Goal: Task Accomplishment & Management: Use online tool/utility

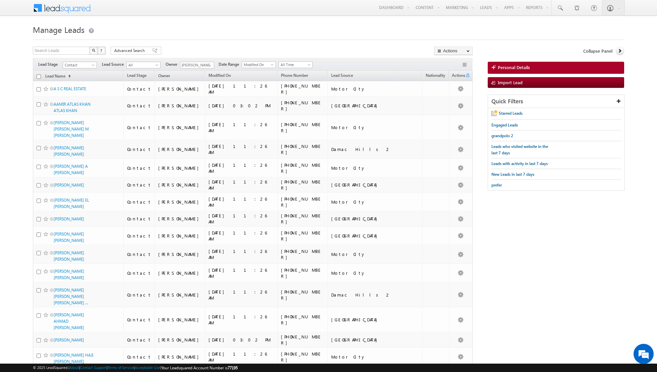
click at [205, 68] on link at bounding box center [209, 65] width 8 height 7
click at [202, 88] on span "[PERSON_NAME][EMAIL_ADDRESS][DOMAIN_NAME]" at bounding box center [213, 90] width 60 height 5
type input "[PERSON_NAME]"
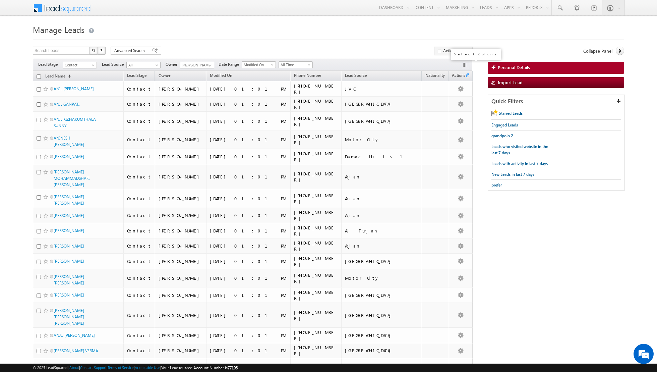
click at [465, 66] on button "button" at bounding box center [465, 65] width 7 height 7
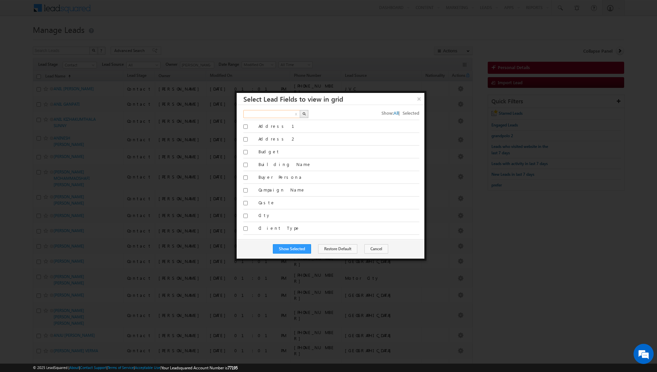
click at [284, 113] on input "text" at bounding box center [271, 114] width 57 height 8
type input "nation"
click at [305, 114] on img "button" at bounding box center [303, 113] width 3 height 3
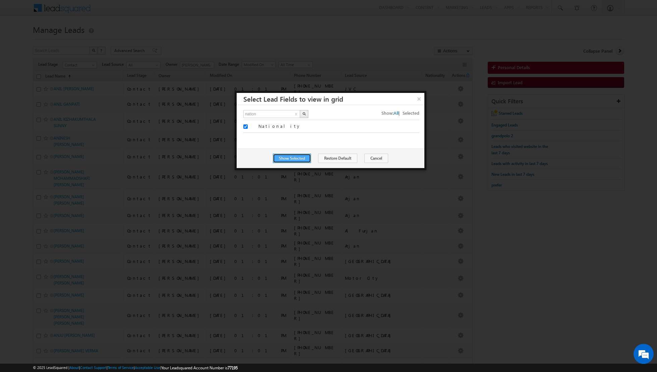
click at [298, 160] on button "Show Selected" at bounding box center [292, 158] width 38 height 9
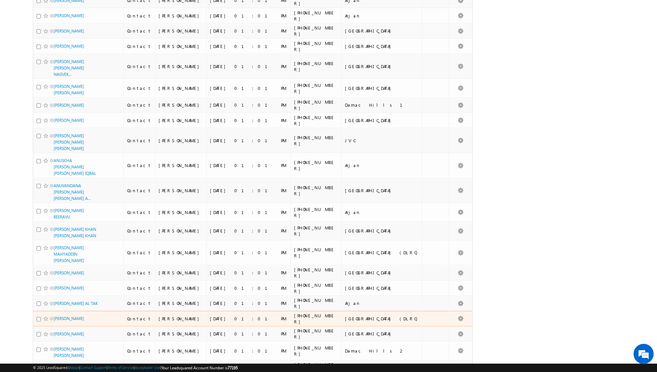
scroll to position [1420, 0]
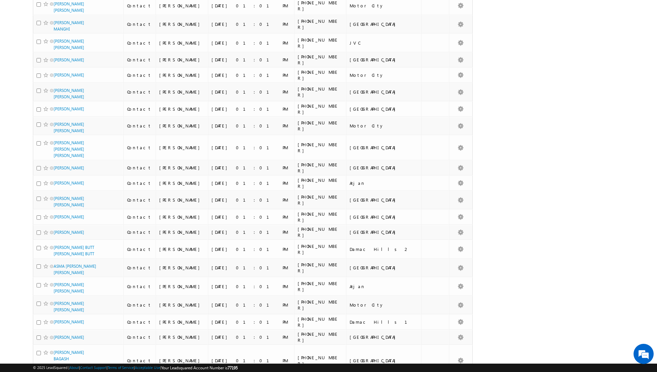
scroll to position [1455, 0]
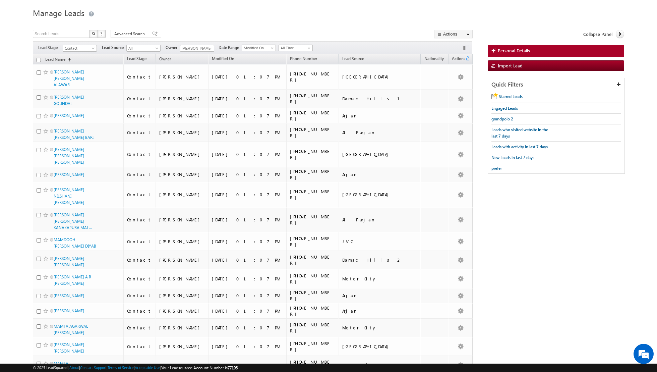
scroll to position [0, 0]
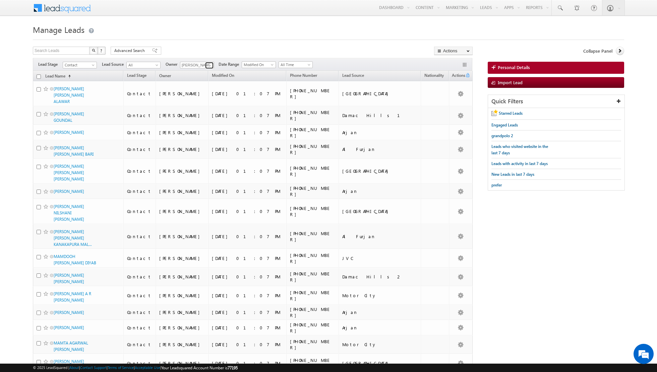
click at [208, 65] on span at bounding box center [210, 65] width 5 height 5
click at [198, 126] on link "[PERSON_NAME] [EMAIL_ADDRESS][PERSON_NAME][DOMAIN_NAME]" at bounding box center [213, 128] width 67 height 13
type input "[PERSON_NAME]"
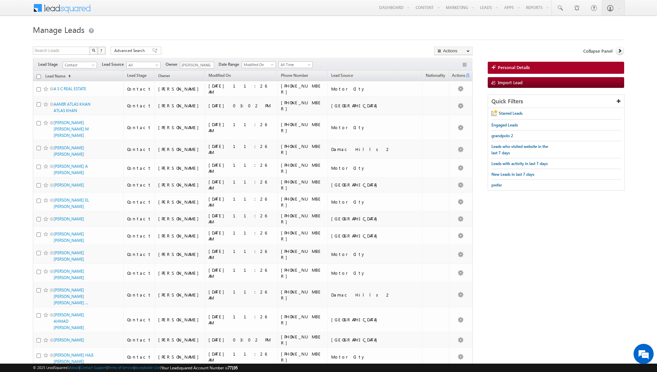
click at [335, 29] on h1 "Manage Leads" at bounding box center [329, 28] width 592 height 13
click at [152, 50] on span at bounding box center [154, 50] width 5 height 5
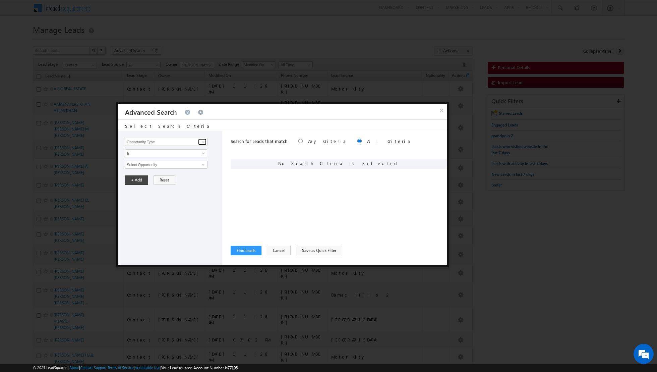
click at [204, 144] on span at bounding box center [203, 141] width 5 height 5
click at [148, 170] on link "Last Name" at bounding box center [166, 169] width 82 height 8
click at [188, 165] on input "text" at bounding box center [166, 165] width 82 height 8
click at [203, 143] on span at bounding box center [203, 141] width 5 height 5
click at [183, 155] on link "Nationality" at bounding box center [166, 156] width 82 height 8
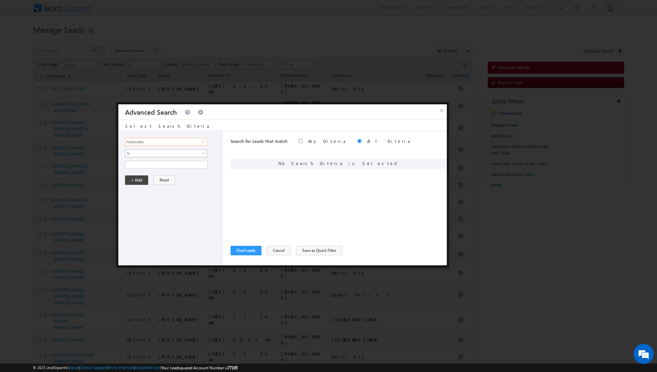
type input "Nationality"
click at [203, 152] on span at bounding box center [204, 154] width 5 height 5
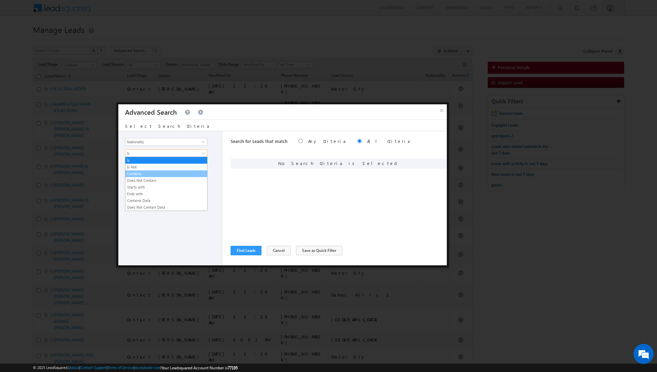
click at [145, 172] on link "Contains" at bounding box center [166, 174] width 82 height 6
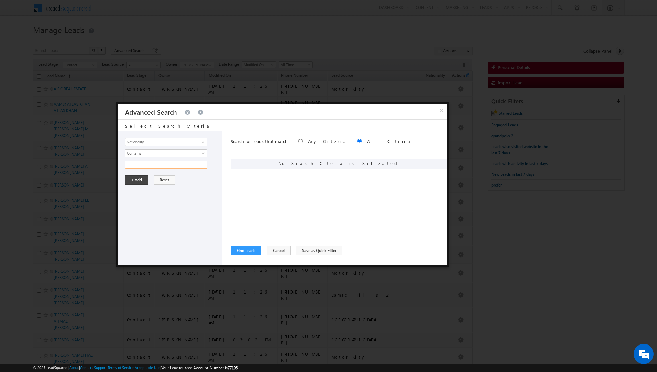
click at [154, 165] on input "text" at bounding box center [166, 165] width 82 height 8
type input "[GEOGRAPHIC_DATA]"
click at [132, 180] on button "+ Add" at bounding box center [136, 179] width 23 height 9
click at [202, 140] on span at bounding box center [203, 141] width 5 height 5
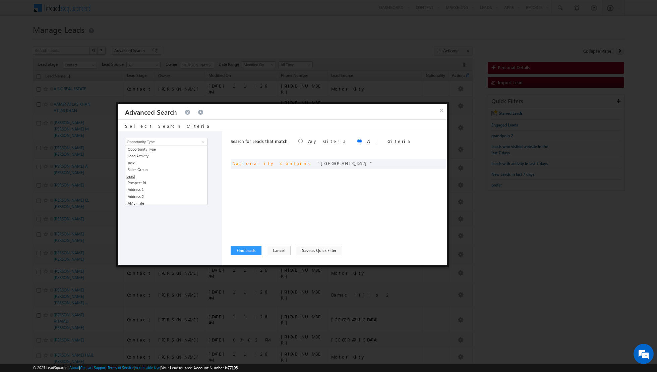
click at [210, 138] on div "Opportunity Type Lead Activity Task Sales Group Prospect Id Address 1 Address 2…" at bounding box center [172, 142] width 94 height 8
click at [205, 163] on span at bounding box center [203, 164] width 5 height 5
click at [205, 143] on span at bounding box center [203, 141] width 5 height 5
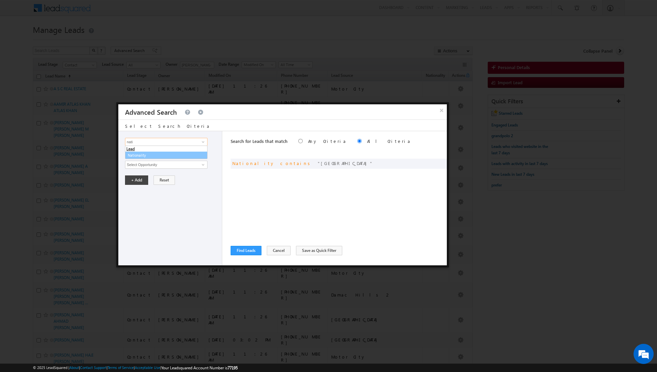
type input "nati"
click at [205, 140] on span at bounding box center [203, 141] width 5 height 5
click at [172, 155] on link "Nationality" at bounding box center [166, 156] width 82 height 8
type input "Nationality"
click at [202, 164] on input "text" at bounding box center [166, 165] width 82 height 8
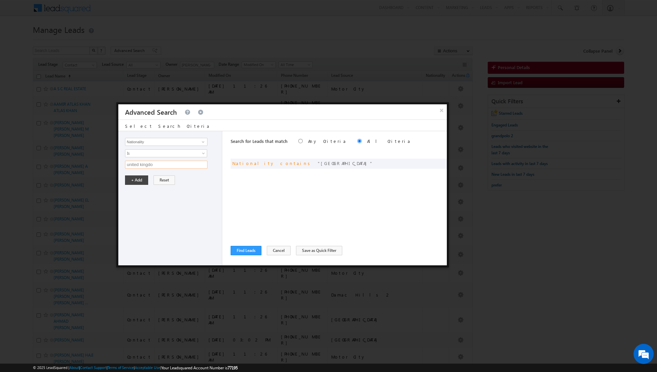
type input "[GEOGRAPHIC_DATA]"
click at [135, 177] on button "+ Add" at bounding box center [136, 179] width 23 height 9
click at [244, 248] on button "Find Leads" at bounding box center [246, 250] width 31 height 9
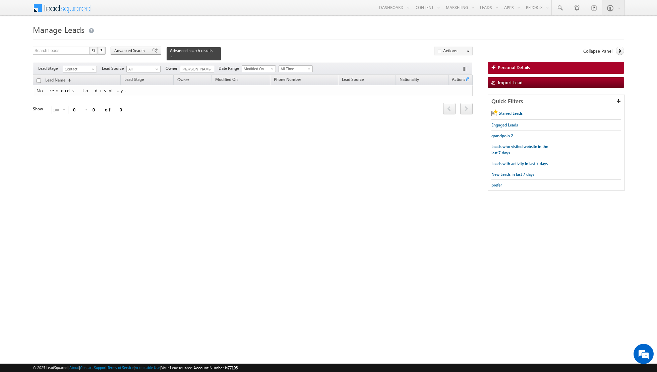
click at [152, 52] on span at bounding box center [154, 50] width 5 height 5
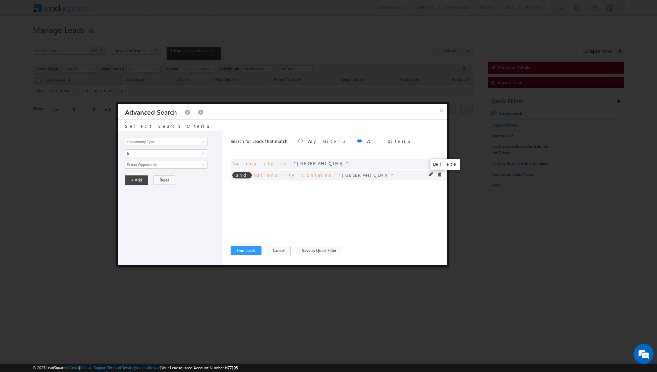
click at [439, 175] on span at bounding box center [439, 174] width 5 height 5
click at [243, 251] on button "Find Leads" at bounding box center [246, 250] width 31 height 9
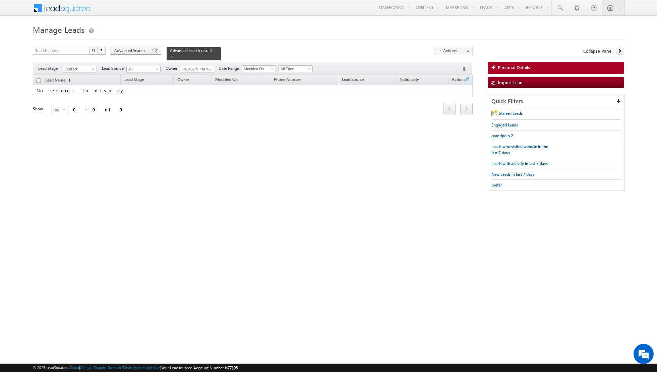
click at [152, 49] on span at bounding box center [154, 50] width 5 height 5
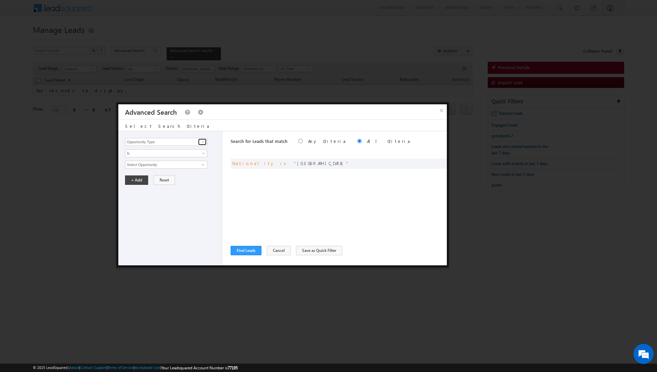
click at [203, 143] on span at bounding box center [203, 141] width 5 height 5
click at [173, 155] on link "Nationality" at bounding box center [166, 156] width 82 height 8
type input "Nationality"
click at [187, 167] on input "text" at bounding box center [166, 165] width 82 height 8
type input "[GEOGRAPHIC_DATA]"
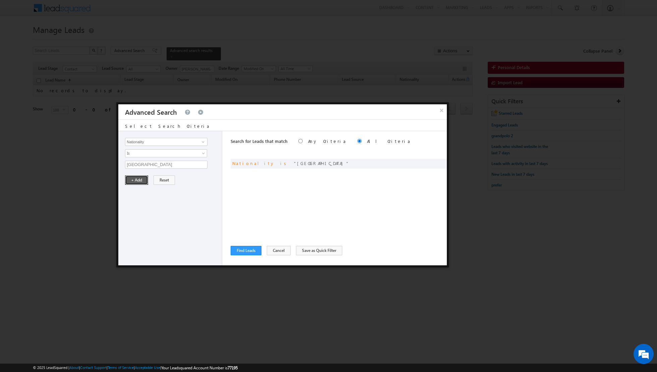
click at [133, 178] on button "+ Add" at bounding box center [136, 179] width 23 height 9
click at [244, 250] on button "Find Leads" at bounding box center [246, 250] width 31 height 9
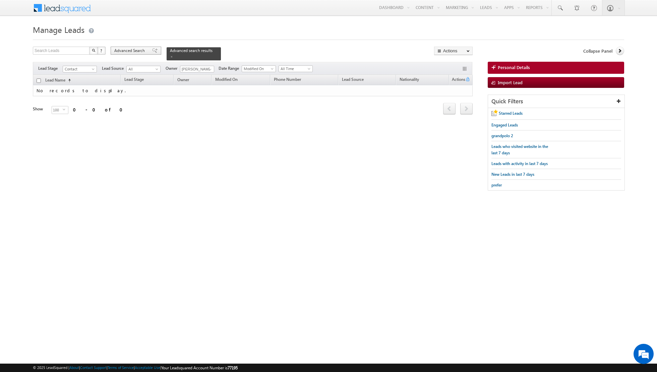
click at [152, 50] on span at bounding box center [154, 50] width 5 height 5
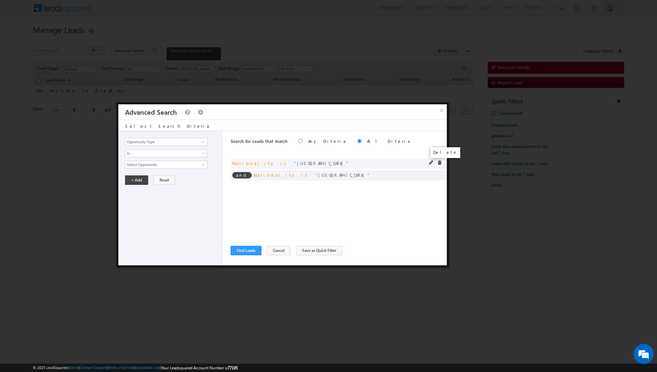
click at [441, 162] on span at bounding box center [439, 162] width 5 height 5
click at [0, 0] on span at bounding box center [0, 0] width 0 height 0
click at [203, 141] on span at bounding box center [203, 141] width 5 height 5
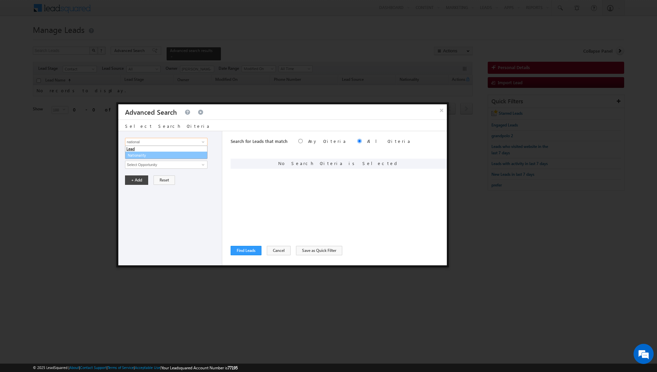
click at [161, 158] on link "Nationality" at bounding box center [166, 156] width 82 height 8
type input "Nationality"
click at [196, 166] on input "text" at bounding box center [166, 165] width 82 height 8
click at [241, 253] on button "Find Leads" at bounding box center [246, 250] width 31 height 9
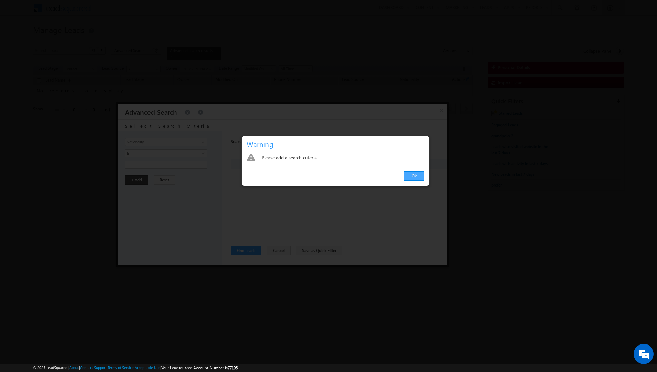
click at [421, 174] on link "Ok" at bounding box center [414, 175] width 20 height 9
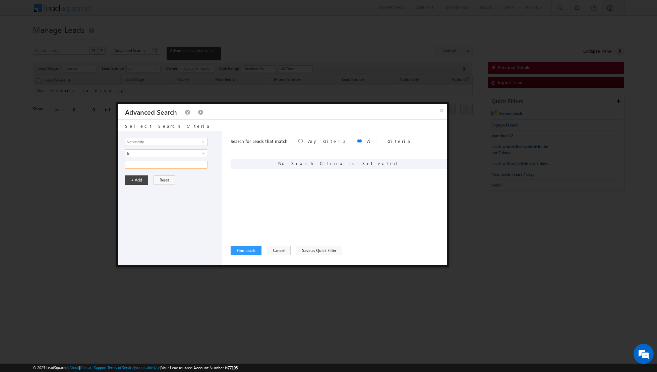
click at [179, 165] on input "text" at bounding box center [166, 165] width 82 height 8
type input "[GEOGRAPHIC_DATA]"
click at [136, 178] on button "+ Add" at bounding box center [136, 179] width 23 height 9
click at [246, 247] on button "Find Leads" at bounding box center [246, 250] width 31 height 9
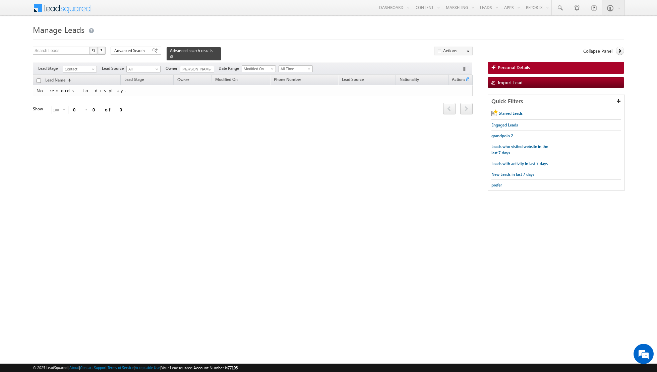
click at [170, 56] on span at bounding box center [171, 56] width 3 height 3
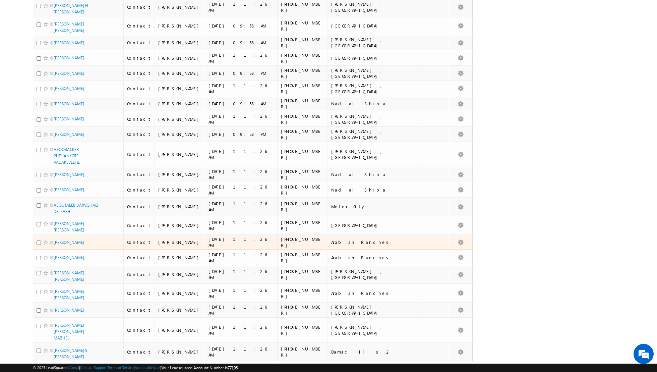
scroll to position [1539, 0]
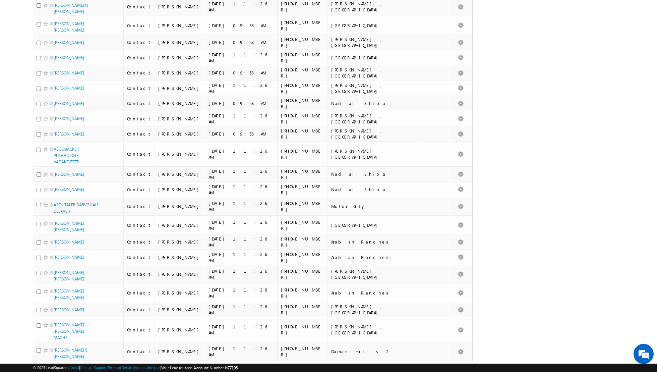
click at [331, 368] on link "2" at bounding box center [331, 373] width 12 height 11
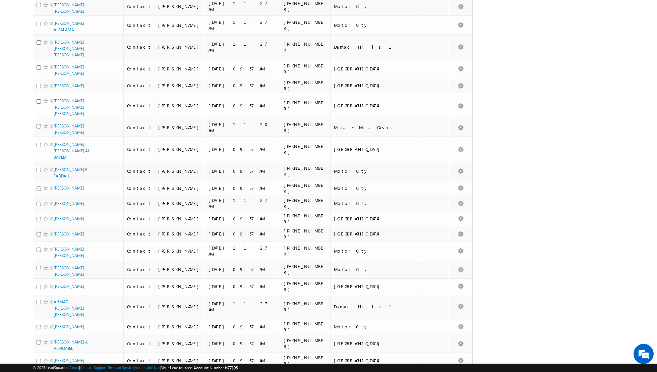
scroll to position [1455, 0]
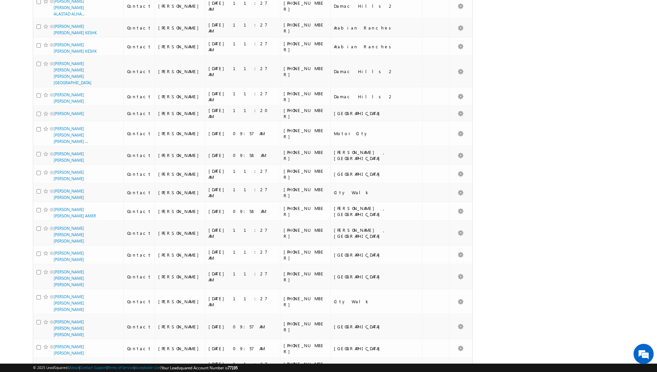
scroll to position [1576, 0]
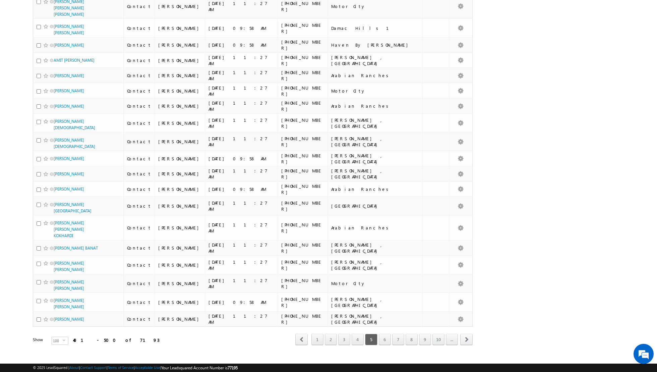
scroll to position [1421, 0]
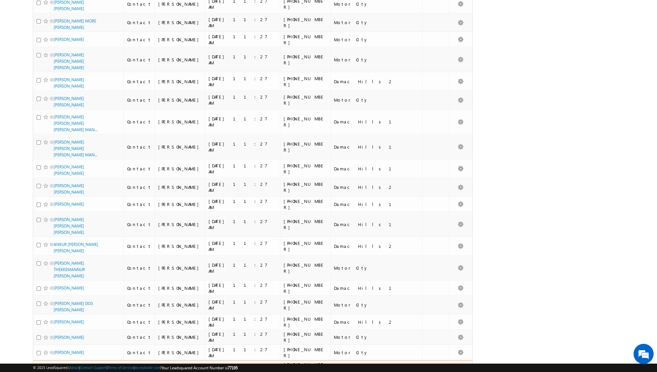
scroll to position [1482, 0]
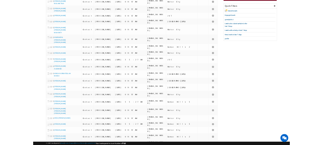
scroll to position [0, 0]
